Goal: Task Accomplishment & Management: Use online tool/utility

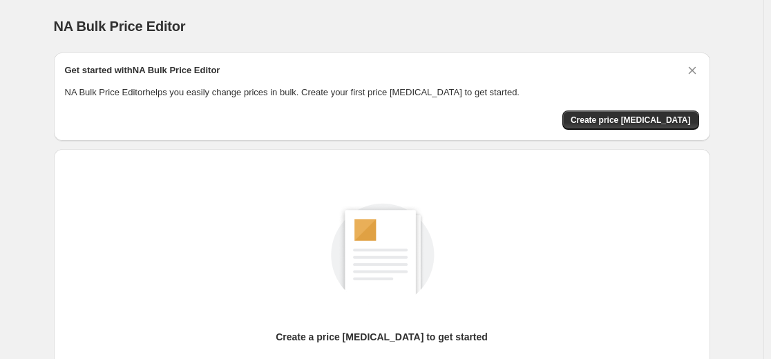
scroll to position [158, 0]
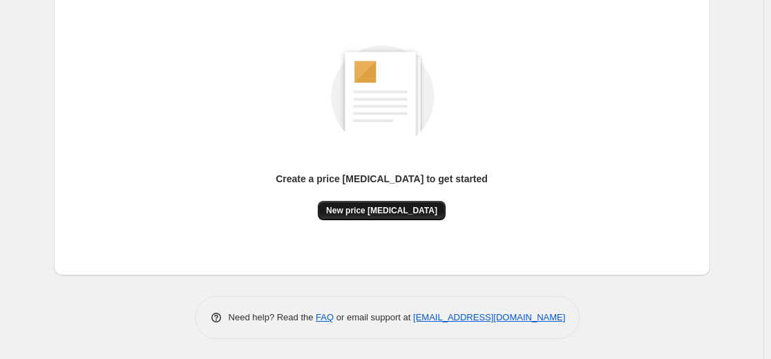
click at [383, 218] on button "New price [MEDICAL_DATA]" at bounding box center [382, 210] width 128 height 19
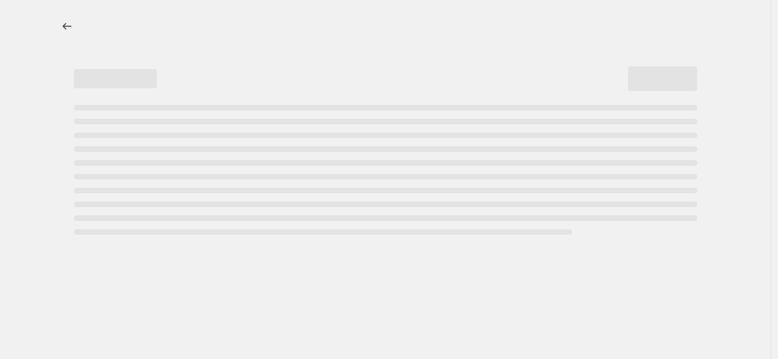
select select "percentage"
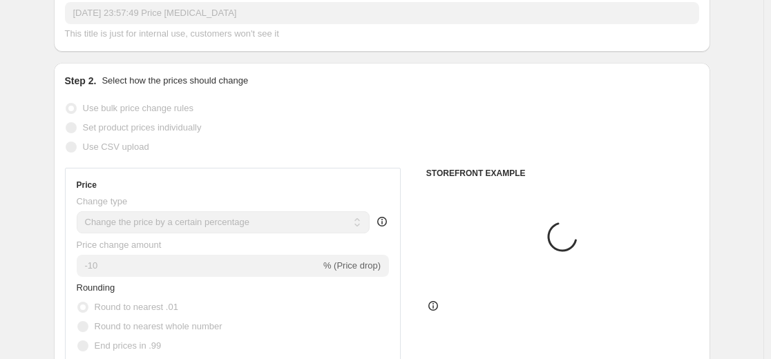
scroll to position [207, 0]
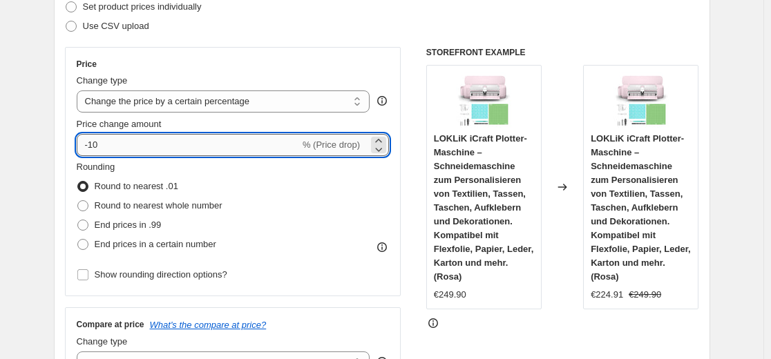
click at [218, 147] on input "-10" at bounding box center [188, 145] width 223 height 22
type input "-35"
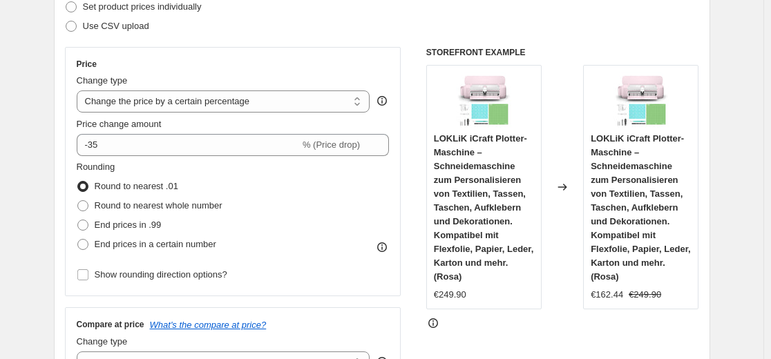
click at [250, 45] on div "Step 2. Select how the prices should change Use bulk price change rules Set pro…" at bounding box center [382, 184] width 634 height 463
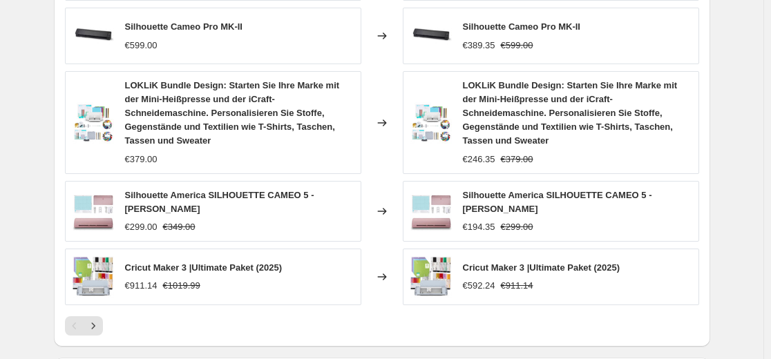
scroll to position [967, 0]
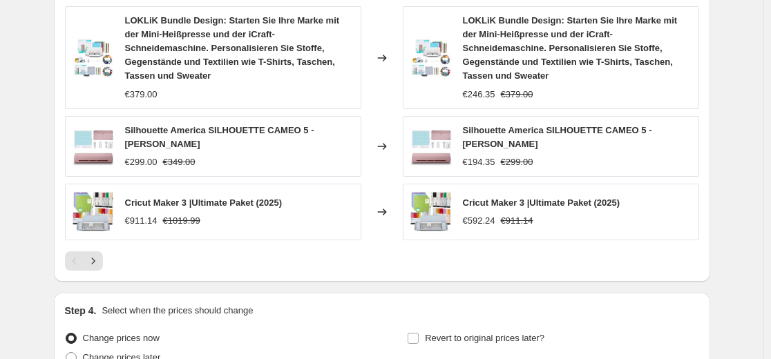
click at [95, 254] on icon "Next" at bounding box center [93, 261] width 14 height 14
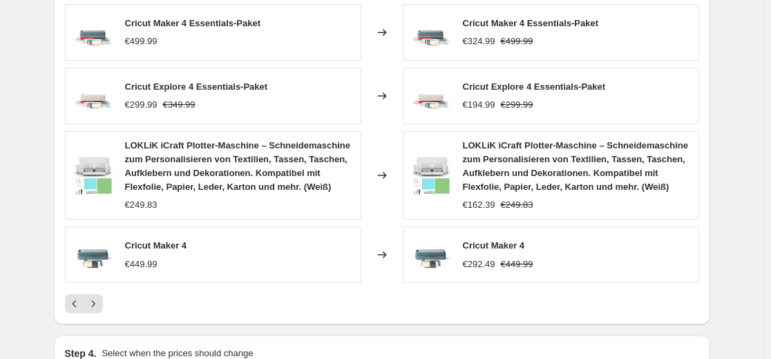
scroll to position [898, 0]
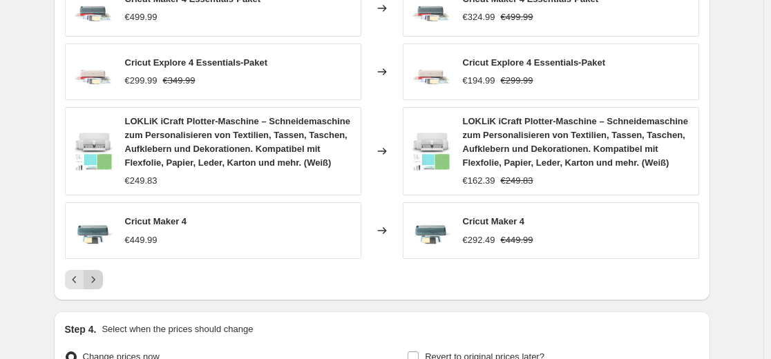
click at [95, 277] on icon "Next" at bounding box center [93, 280] width 14 height 14
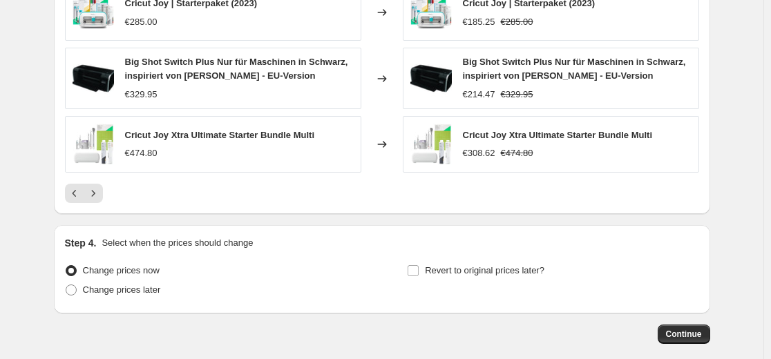
scroll to position [967, 0]
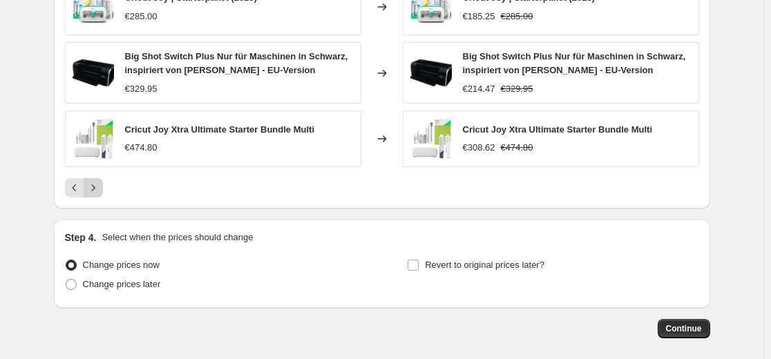
click at [100, 184] on icon "Next" at bounding box center [93, 188] width 14 height 14
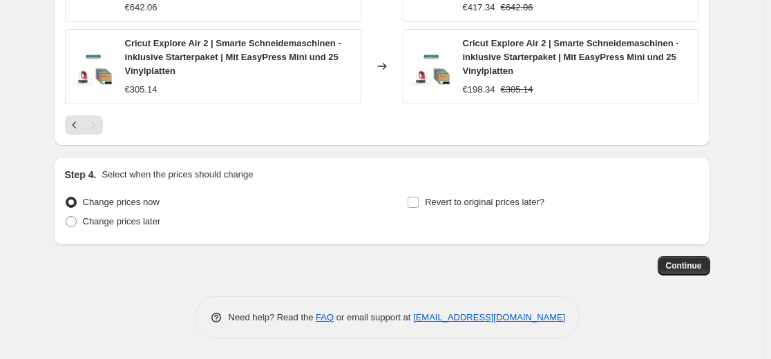
scroll to position [1046, 0]
click at [692, 265] on span "Continue" at bounding box center [684, 265] width 36 height 11
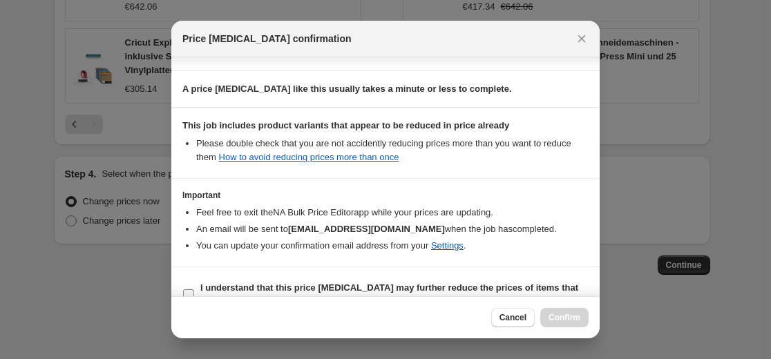
scroll to position [222, 0]
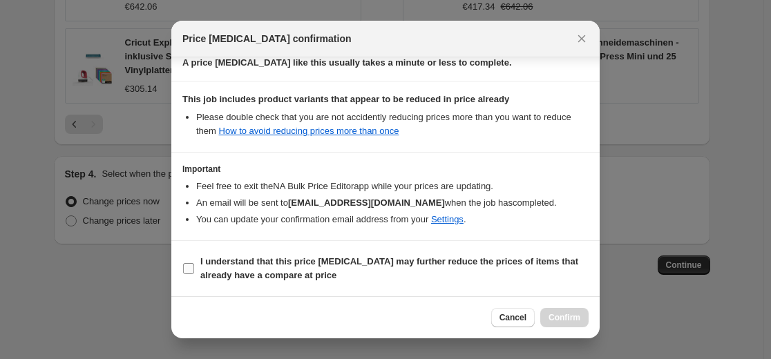
click at [507, 257] on b "I understand that this price [MEDICAL_DATA] may further reduce the prices of it…" at bounding box center [389, 268] width 378 height 24
click at [194, 263] on input "I understand that this price [MEDICAL_DATA] may further reduce the prices of it…" at bounding box center [188, 268] width 11 height 11
checkbox input "true"
click at [564, 323] on button "Confirm" at bounding box center [564, 317] width 48 height 19
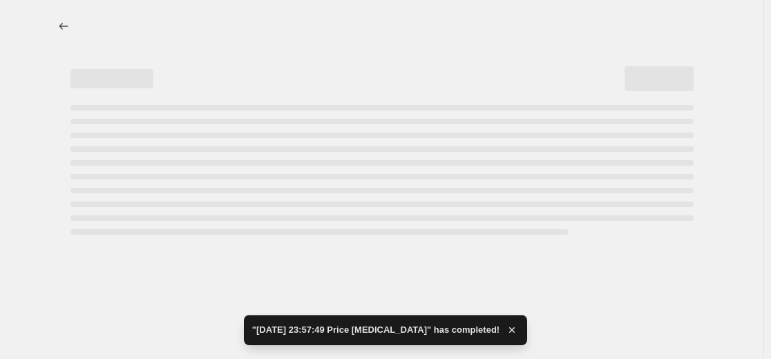
select select "percentage"
